Goal: Task Accomplishment & Management: Use online tool/utility

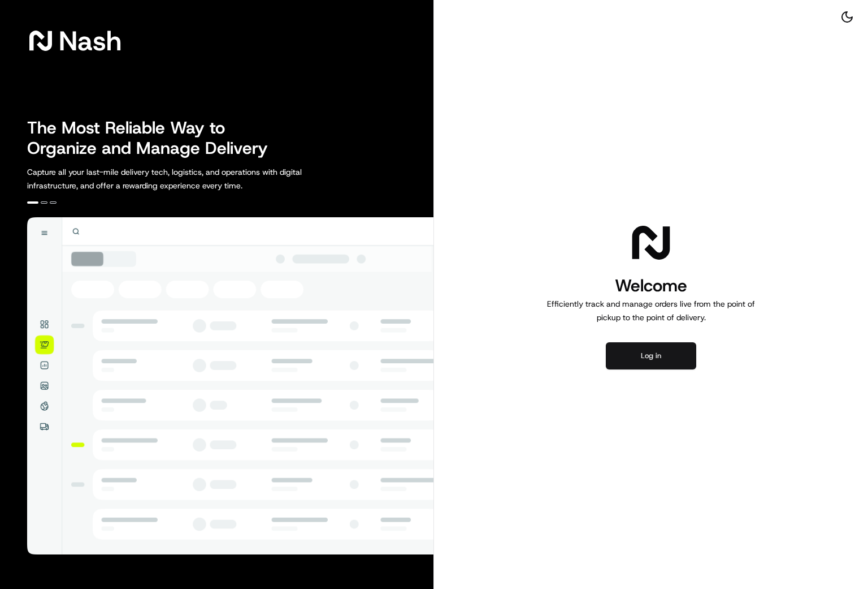
click at [662, 358] on button "Log in" at bounding box center [651, 355] width 90 height 27
